Goal: Transaction & Acquisition: Purchase product/service

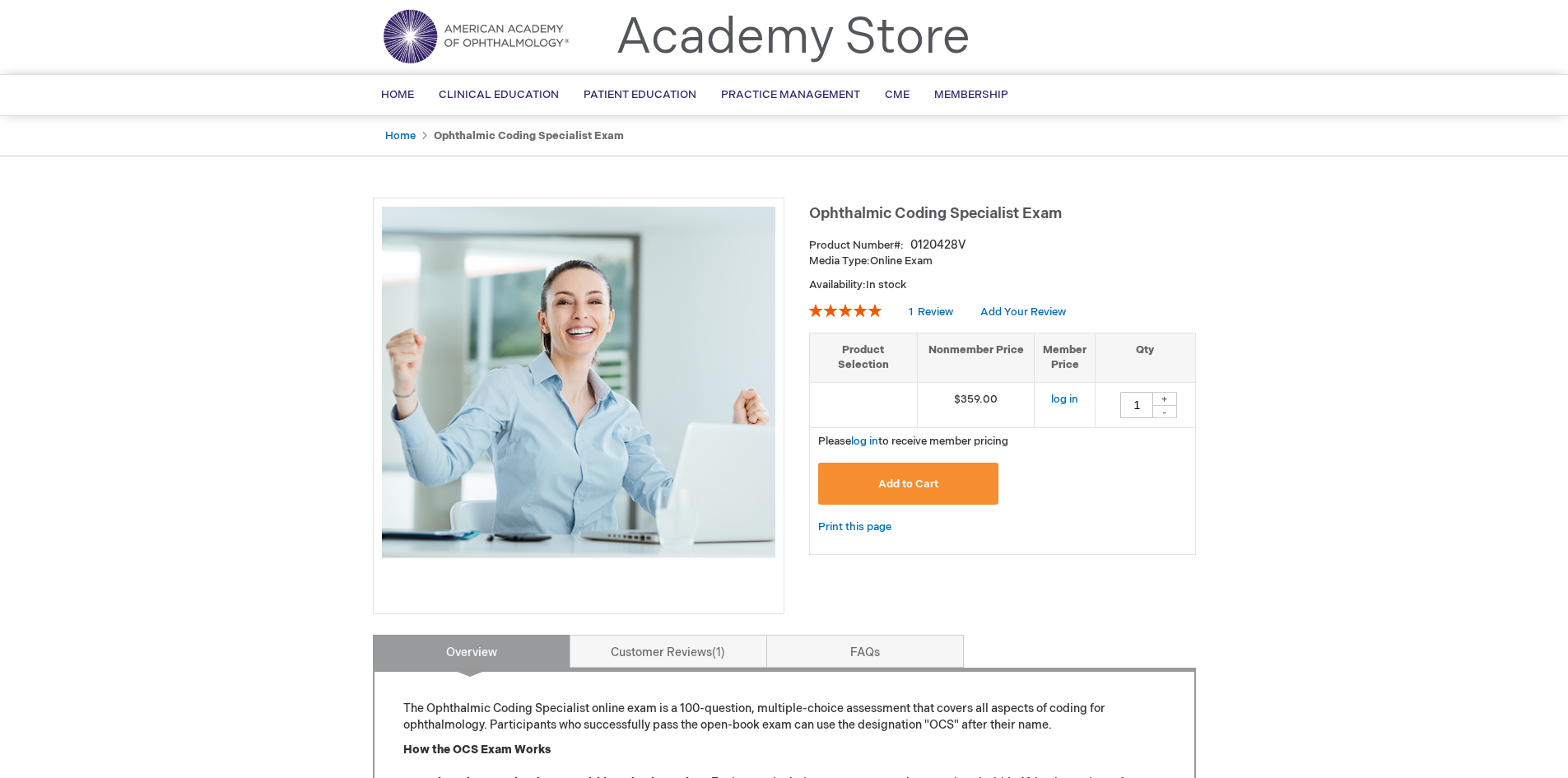
scroll to position [42, 0]
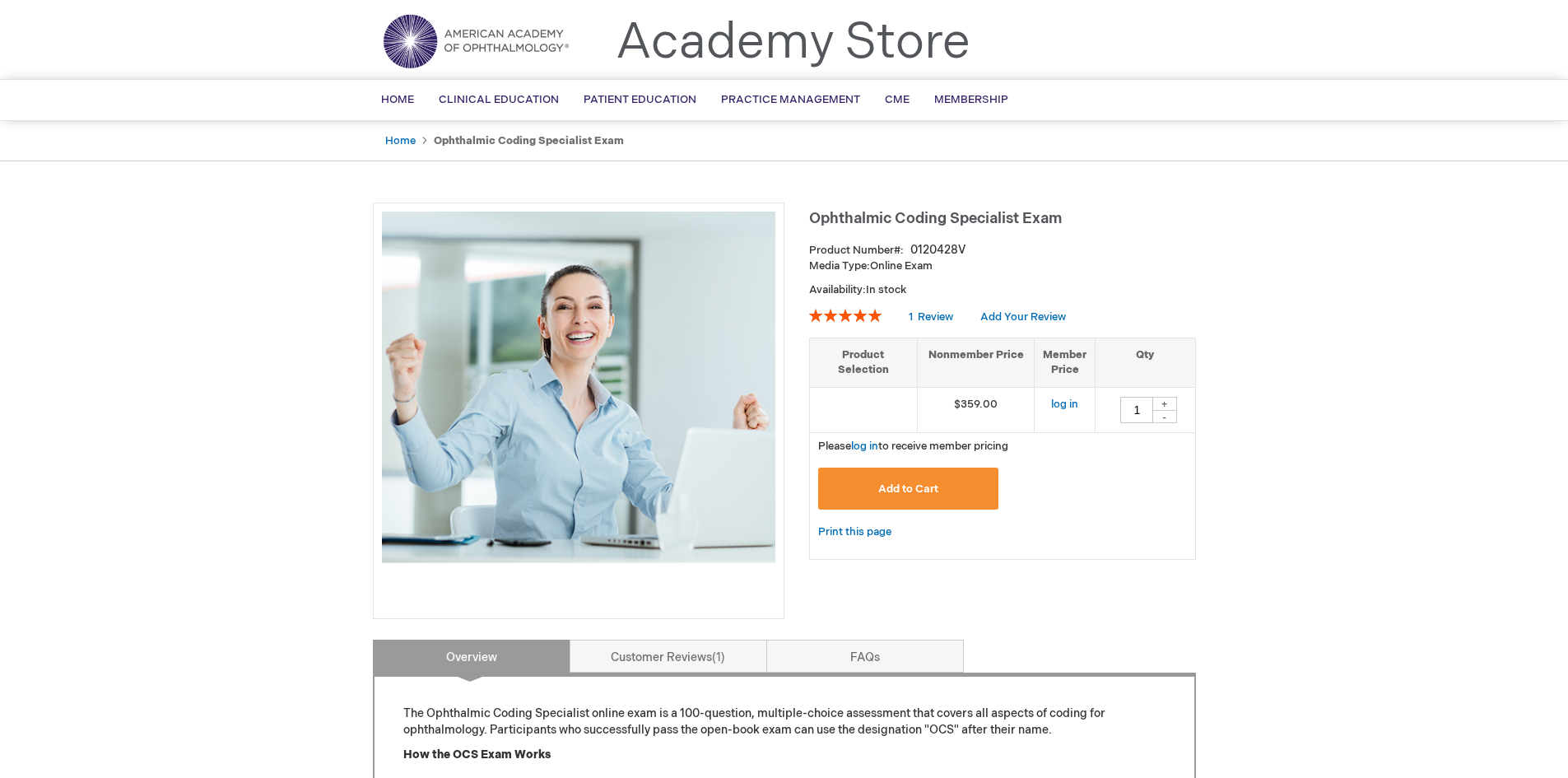
click at [153, 552] on div "Log In Search My Cart CLOSE RECENTLY ADDED ITEM(S) Close There are no items in …" at bounding box center [784, 734] width 1568 height 1551
click at [881, 658] on link "FAQs" at bounding box center [865, 657] width 198 height 33
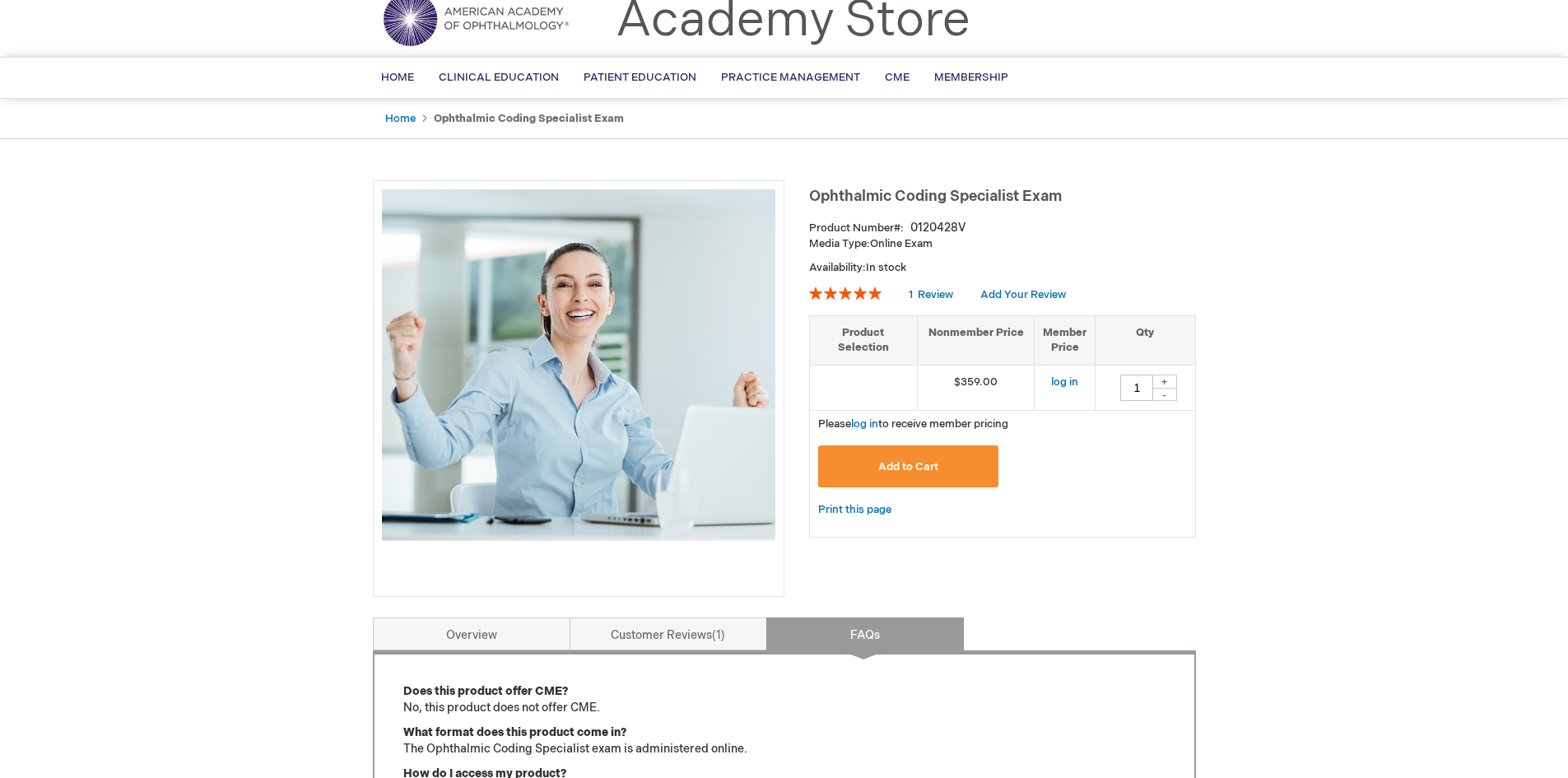
scroll to position [0, 0]
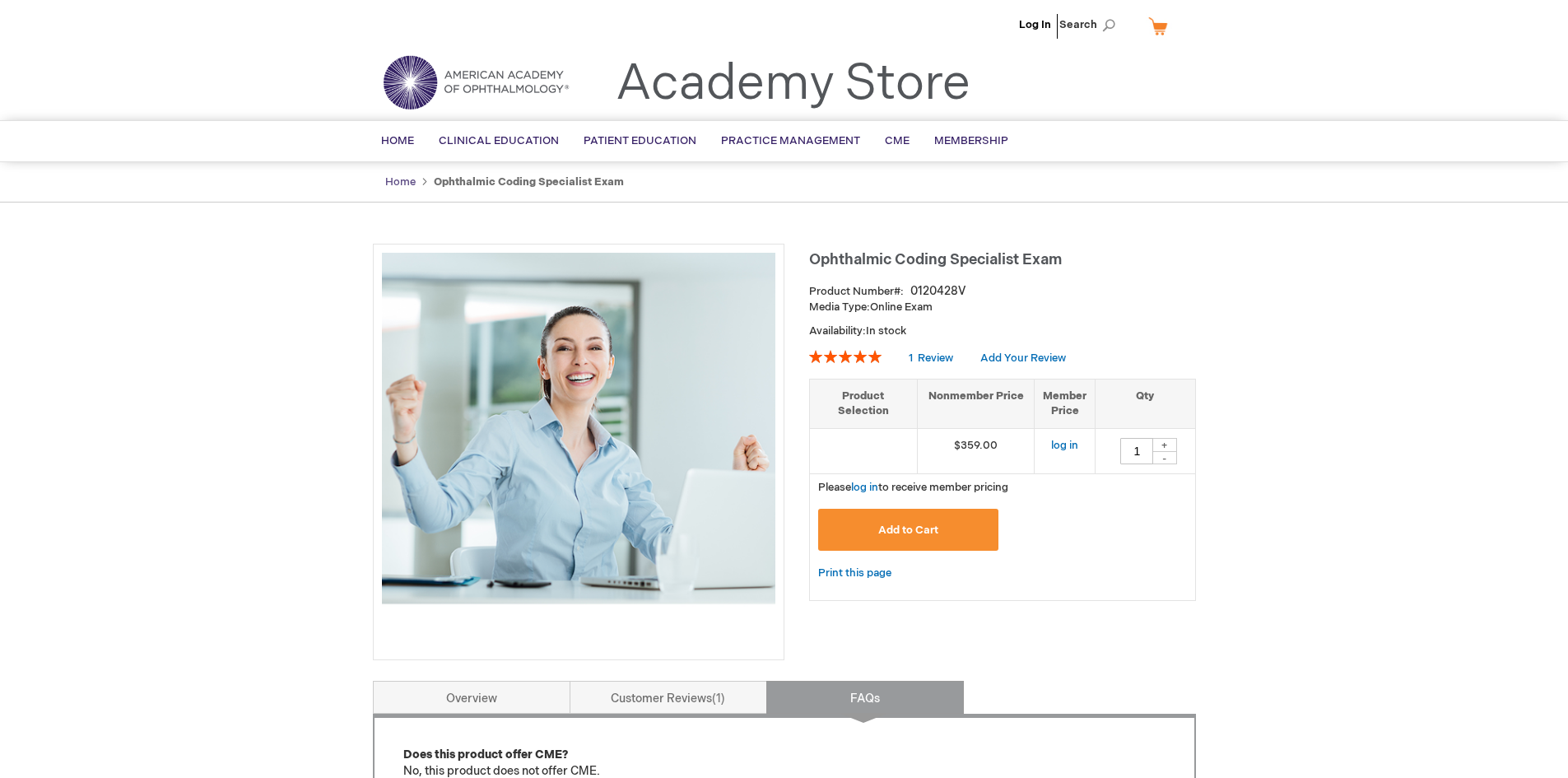
click at [398, 187] on link "Home" at bounding box center [400, 182] width 31 height 13
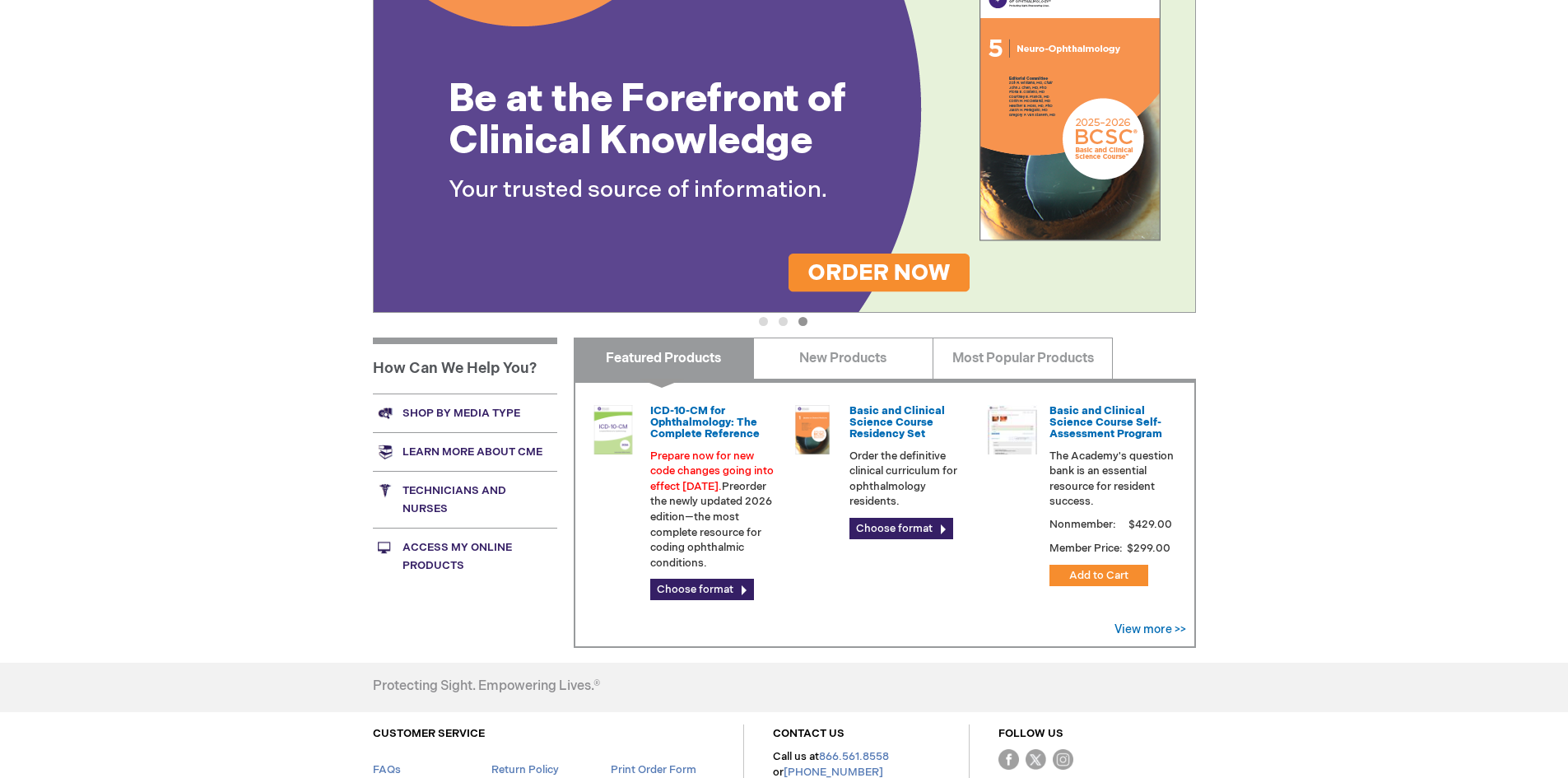
scroll to position [275, 0]
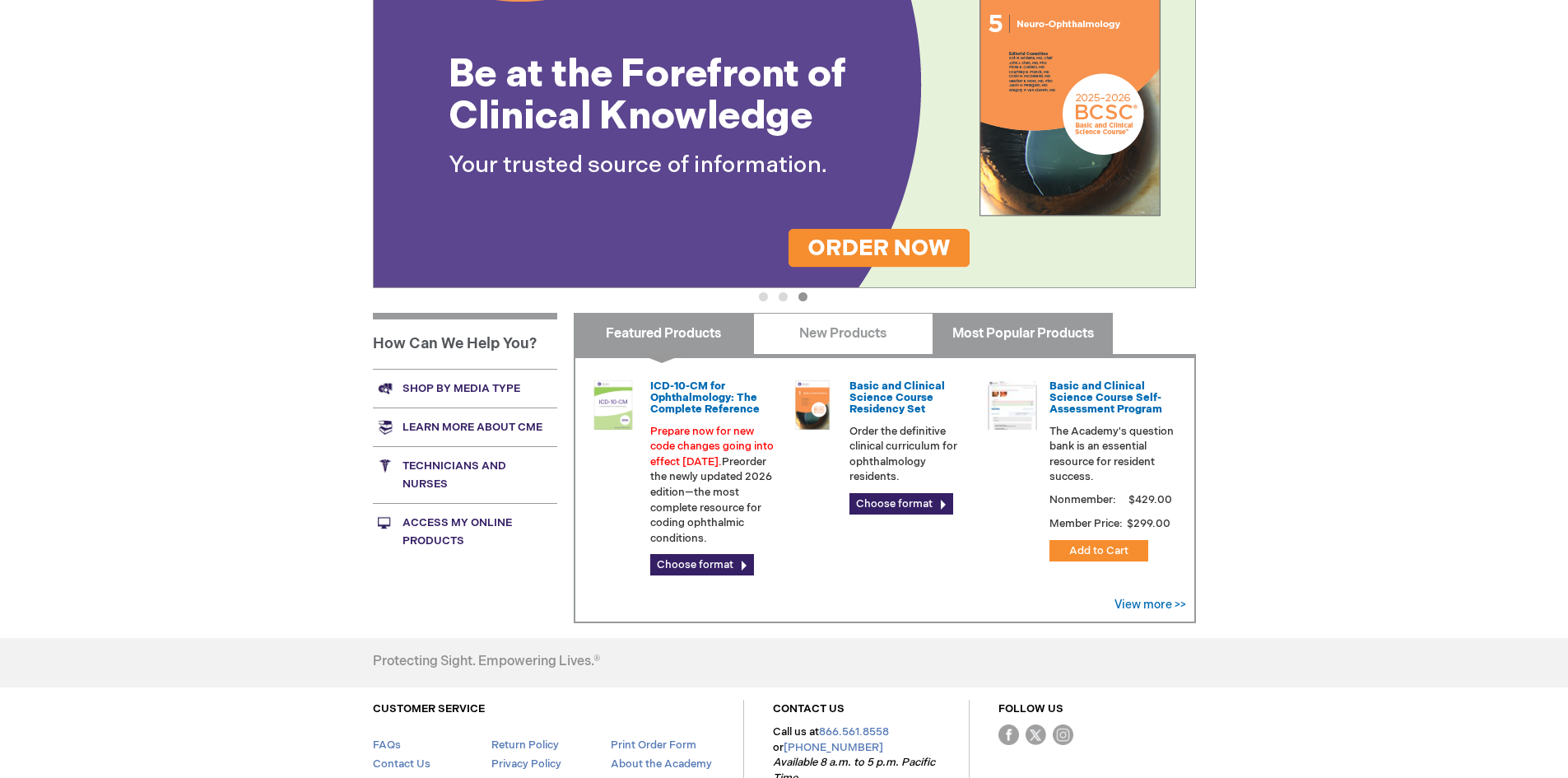
click at [1046, 327] on link "Most Popular Products" at bounding box center [1023, 333] width 180 height 42
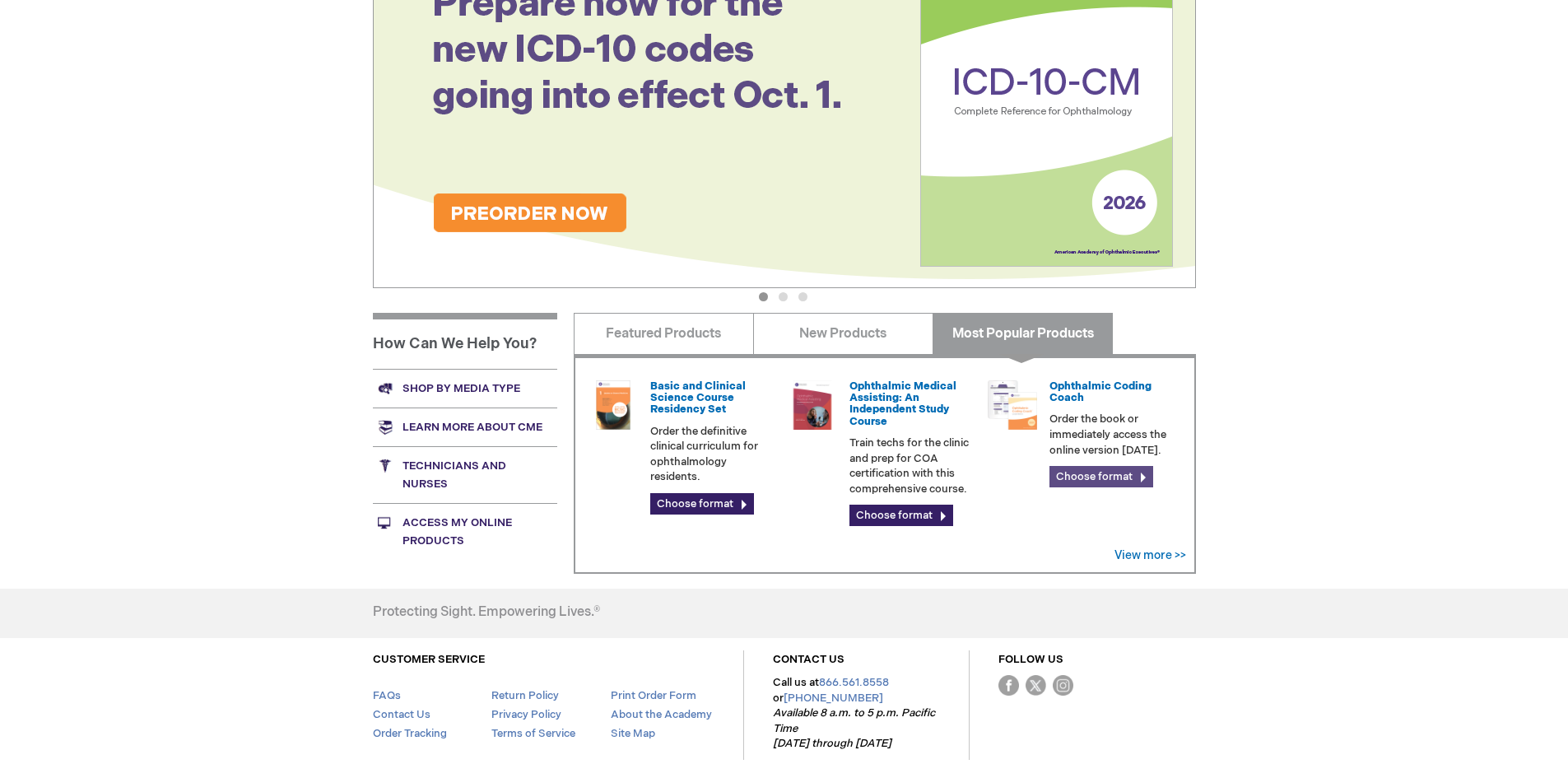
click at [1081, 480] on link "Choose format" at bounding box center [1101, 476] width 104 height 21
